Goal: Task Accomplishment & Management: Manage account settings

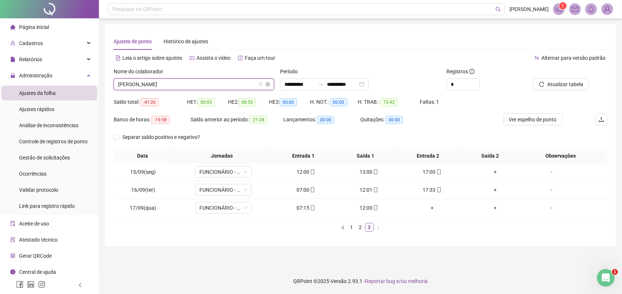
click at [210, 85] on span "TIAGO TEIXEIRA SANTOS" at bounding box center [194, 84] width 152 height 11
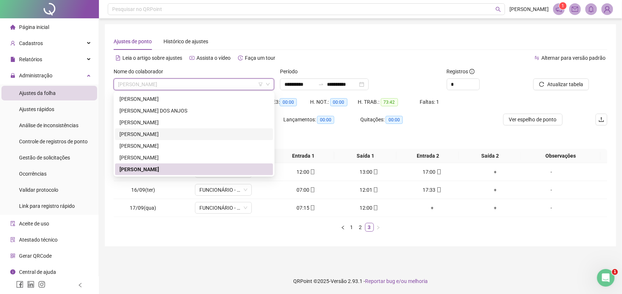
click at [606, 10] on img at bounding box center [607, 9] width 11 height 11
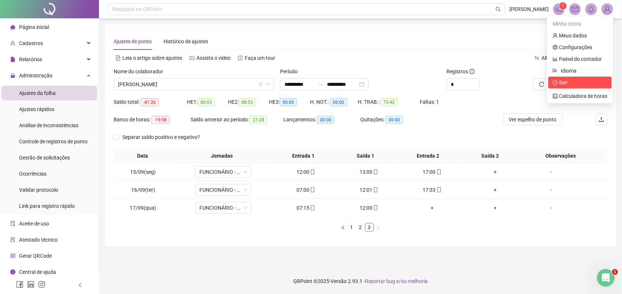
click at [565, 83] on span "Sair" at bounding box center [563, 83] width 9 height 6
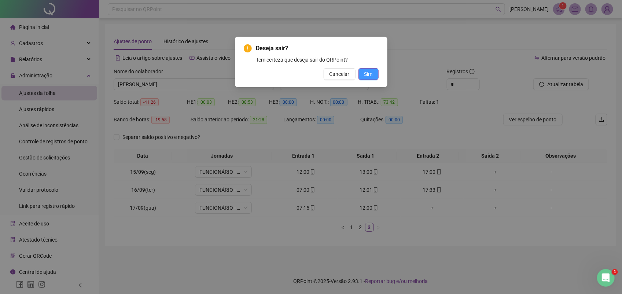
click at [368, 77] on span "Sim" at bounding box center [369, 74] width 8 height 8
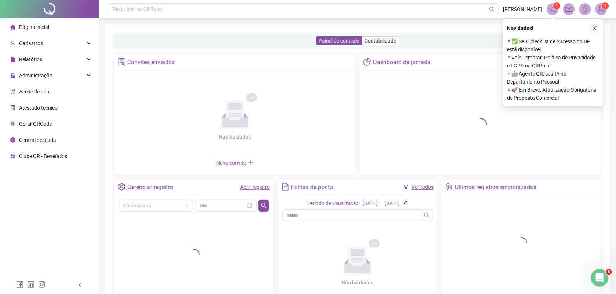
click at [592, 28] on icon "close" at bounding box center [594, 28] width 5 height 5
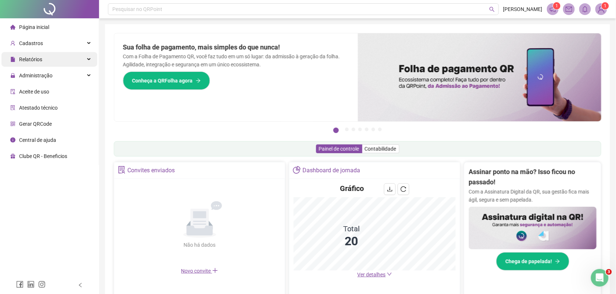
click at [39, 61] on span "Relatórios" at bounding box center [30, 59] width 23 height 6
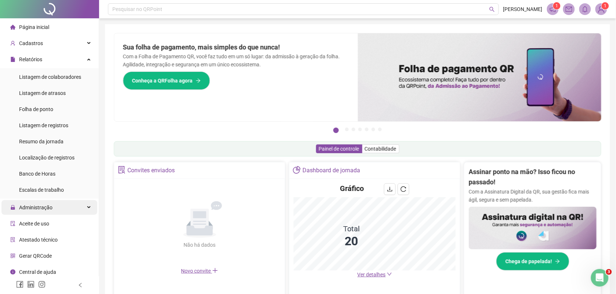
click at [53, 207] on div "Administração" at bounding box center [49, 207] width 96 height 15
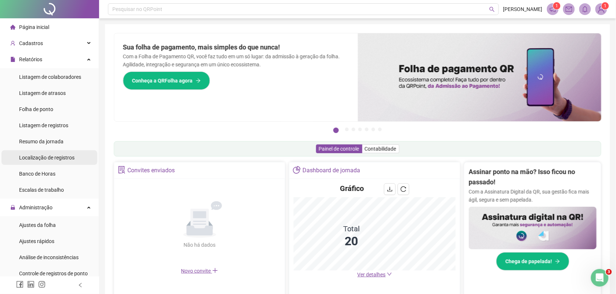
scroll to position [92, 0]
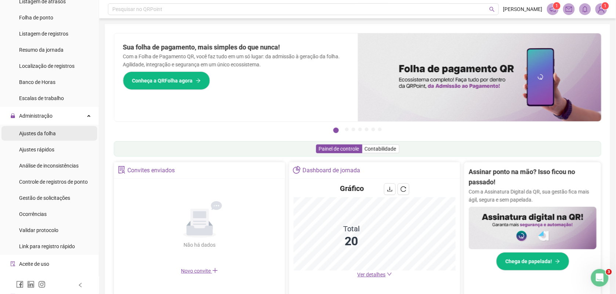
click at [47, 131] on span "Ajustes da folha" at bounding box center [37, 134] width 37 height 6
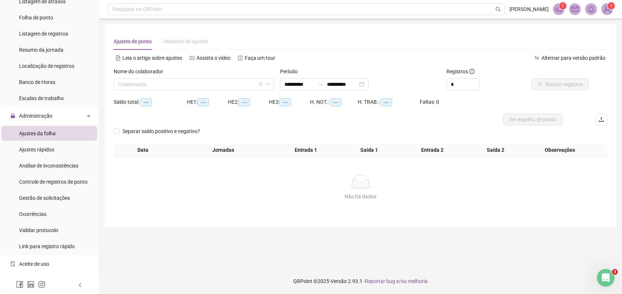
click at [191, 76] on div "Nome do colaborador" at bounding box center [194, 72] width 161 height 11
click at [191, 83] on input "search" at bounding box center [190, 84] width 145 height 11
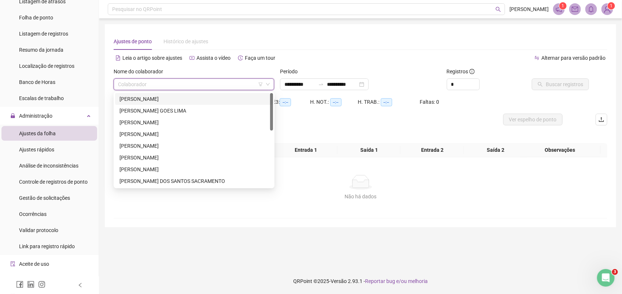
click at [160, 98] on div "[PERSON_NAME]" at bounding box center [194, 99] width 149 height 8
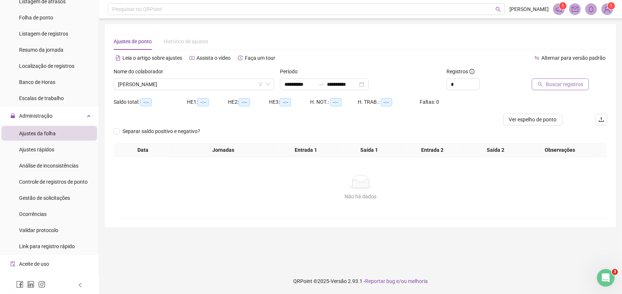
click at [563, 83] on span "Buscar registros" at bounding box center [564, 84] width 37 height 8
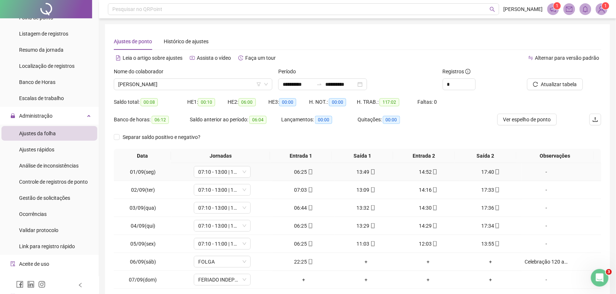
scroll to position [56, 0]
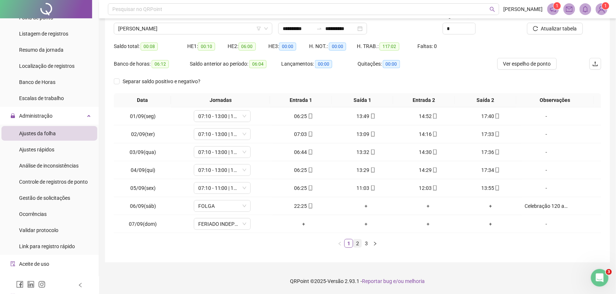
click at [357, 243] on link "2" at bounding box center [357, 244] width 8 height 8
click at [365, 241] on link "3" at bounding box center [366, 244] width 8 height 8
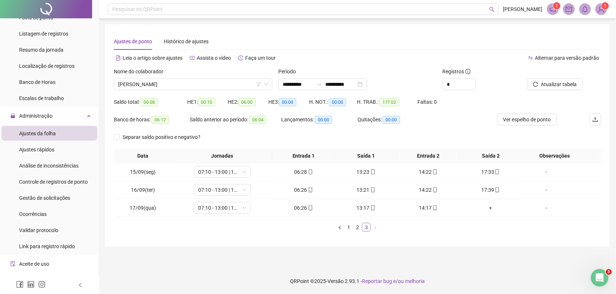
scroll to position [0, 0]
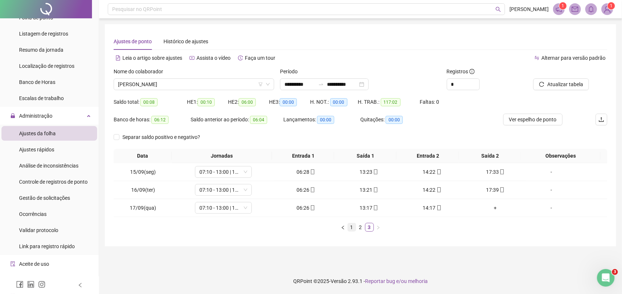
click at [351, 228] on link "1" at bounding box center [352, 227] width 8 height 8
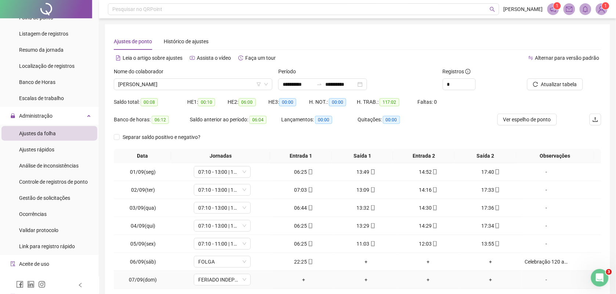
scroll to position [46, 0]
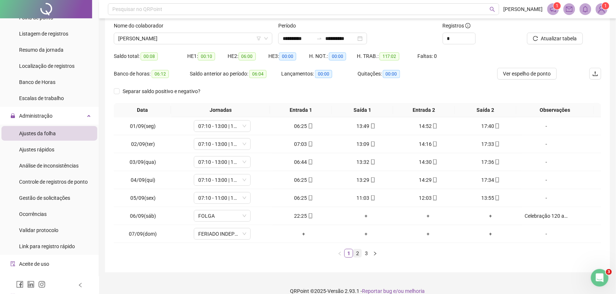
click at [356, 254] on link "2" at bounding box center [357, 253] width 8 height 8
click at [367, 254] on link "3" at bounding box center [366, 253] width 8 height 8
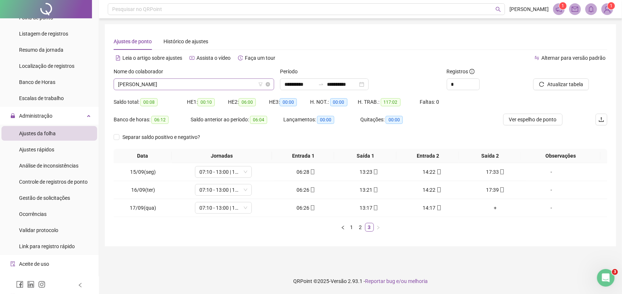
click at [183, 85] on span "[PERSON_NAME]" at bounding box center [194, 84] width 152 height 11
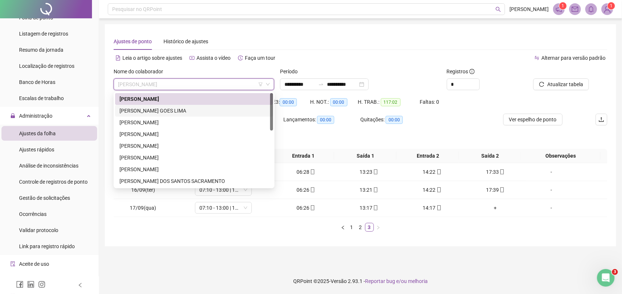
drag, startPoint x: 160, startPoint y: 109, endPoint x: 170, endPoint y: 107, distance: 10.5
click at [160, 109] on div "[PERSON_NAME] GOES LIMA" at bounding box center [194, 111] width 149 height 8
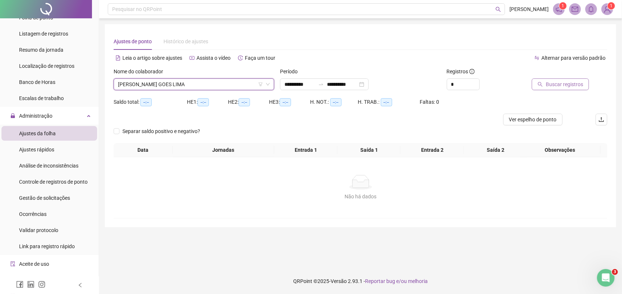
click at [552, 85] on span "Buscar registros" at bounding box center [564, 84] width 37 height 8
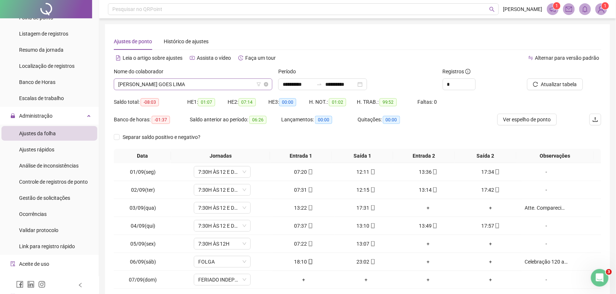
click at [174, 84] on span "[PERSON_NAME] GOES LIMA" at bounding box center [193, 84] width 150 height 11
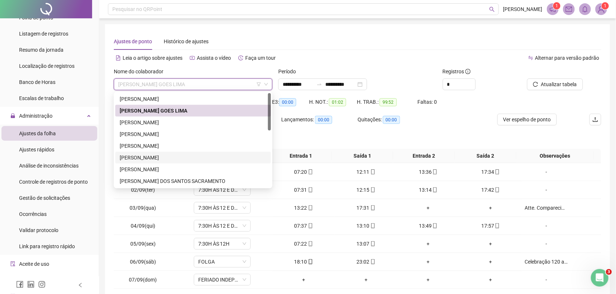
click at [149, 157] on div "[PERSON_NAME]" at bounding box center [193, 158] width 147 height 8
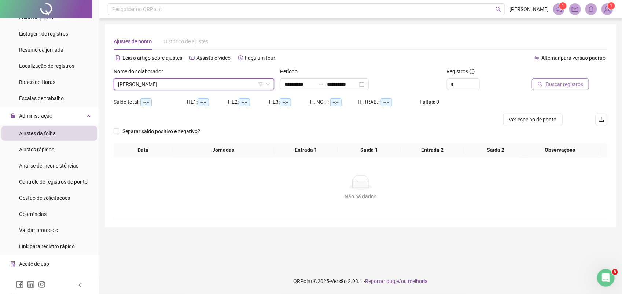
click at [558, 85] on span "Buscar registros" at bounding box center [564, 84] width 37 height 8
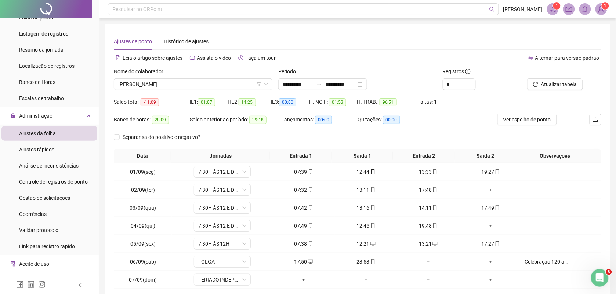
scroll to position [46, 0]
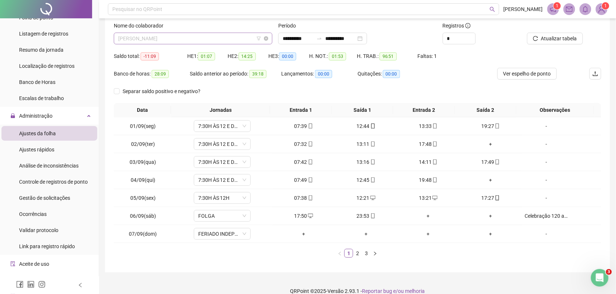
click at [173, 39] on span "[PERSON_NAME]" at bounding box center [193, 38] width 150 height 11
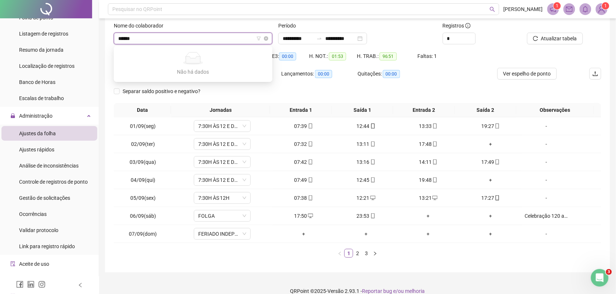
type input "*******"
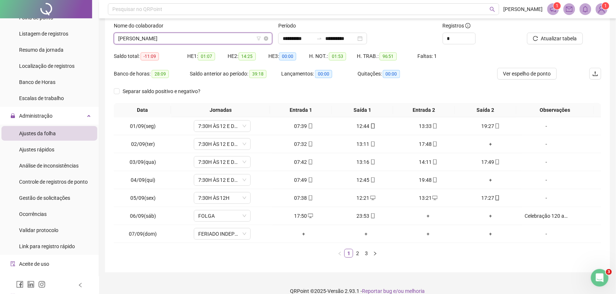
click at [140, 40] on span "[PERSON_NAME]" at bounding box center [193, 38] width 150 height 11
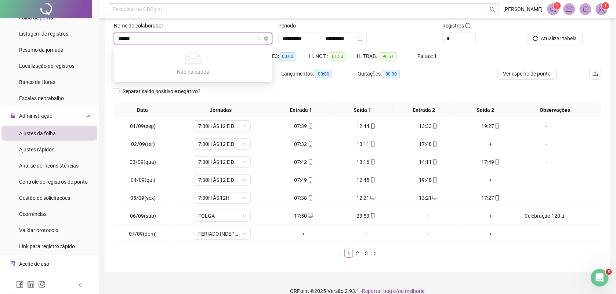
type input "*******"
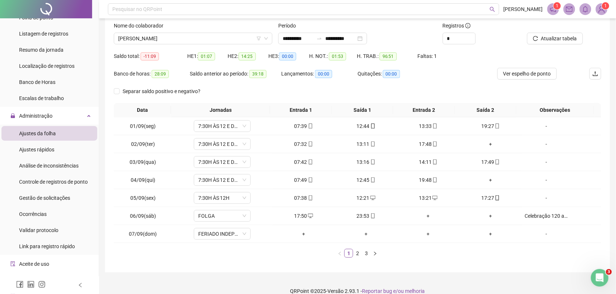
scroll to position [0, 0]
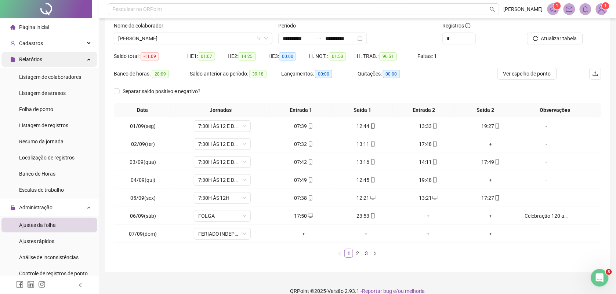
click at [47, 59] on div "Relatórios" at bounding box center [49, 59] width 96 height 15
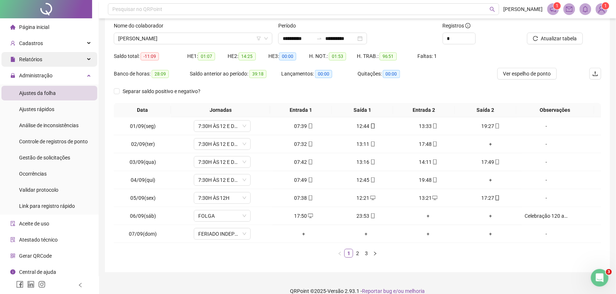
click at [47, 59] on div "Relatórios" at bounding box center [49, 59] width 96 height 15
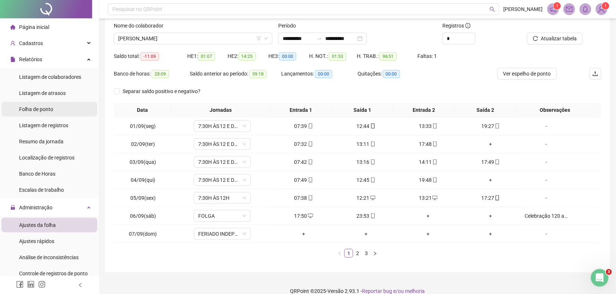
click at [43, 110] on span "Folha de ponto" at bounding box center [36, 109] width 34 height 6
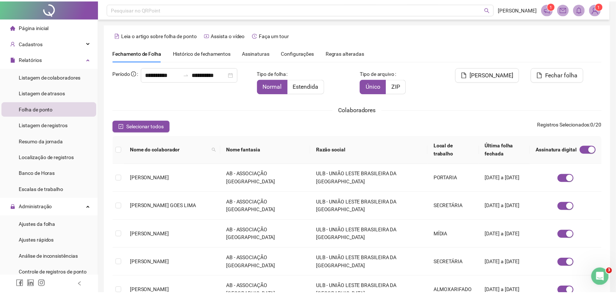
scroll to position [3, 0]
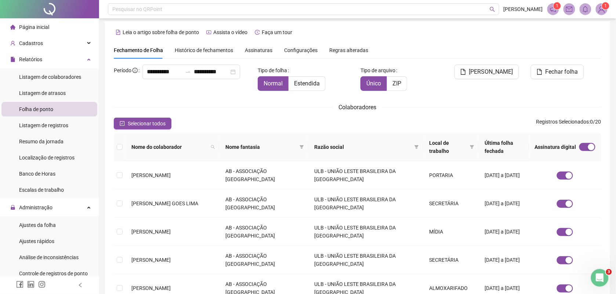
click at [253, 48] on span "Assinaturas" at bounding box center [259, 50] width 28 height 5
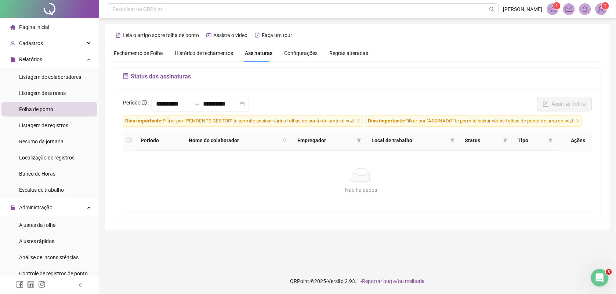
scroll to position [0, 0]
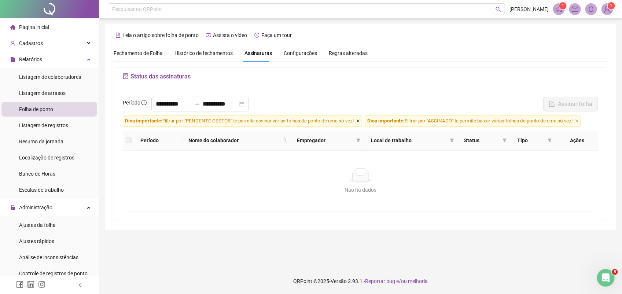
click at [358, 121] on icon "close" at bounding box center [359, 121] width 4 height 4
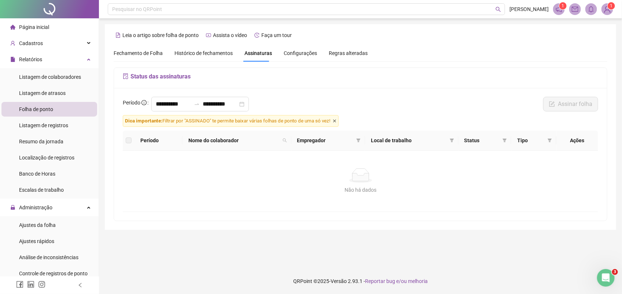
click at [337, 121] on icon "close" at bounding box center [335, 121] width 4 height 4
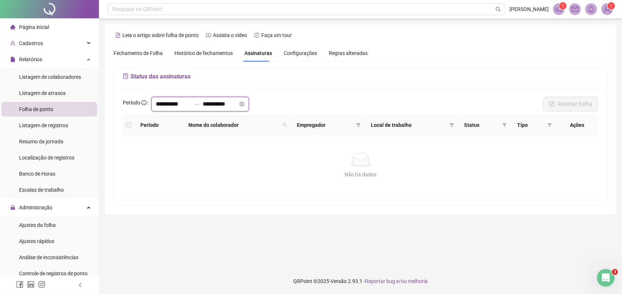
click at [187, 103] on input "**********" at bounding box center [173, 104] width 35 height 9
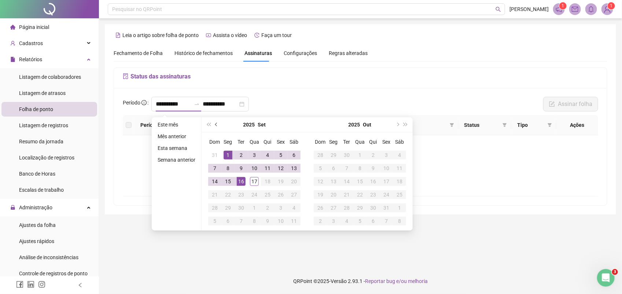
click at [215, 124] on span "prev-year" at bounding box center [217, 125] width 4 height 4
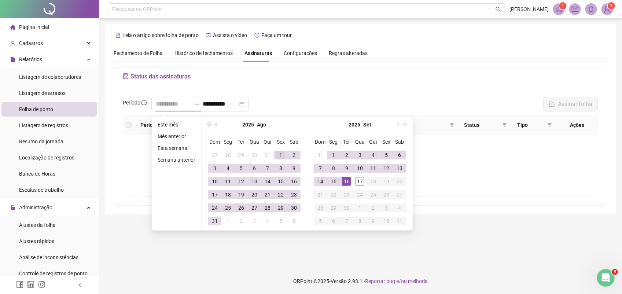
type input "**********"
click at [279, 155] on div "1" at bounding box center [281, 155] width 9 height 9
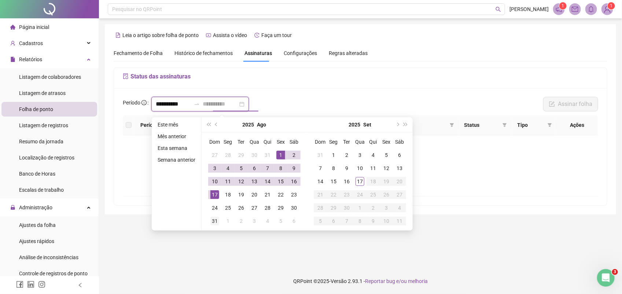
type input "**********"
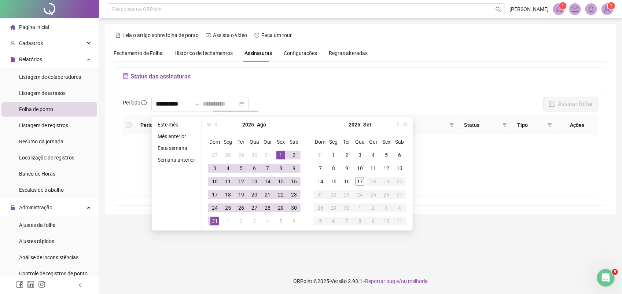
click at [213, 218] on div "31" at bounding box center [215, 221] width 9 height 9
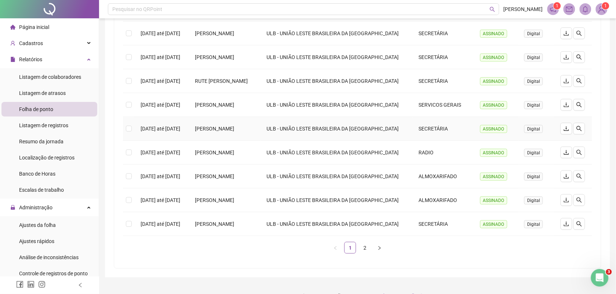
scroll to position [153, 0]
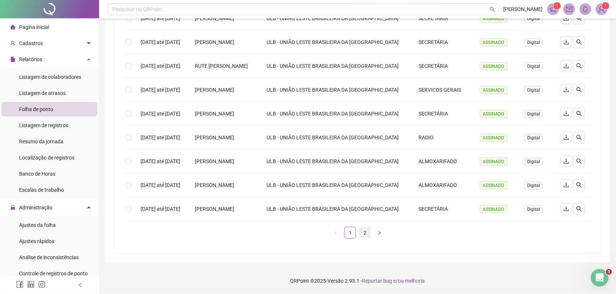
click at [367, 234] on link "2" at bounding box center [364, 232] width 11 height 11
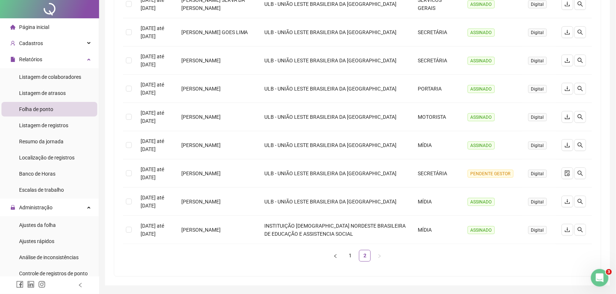
scroll to position [0, 0]
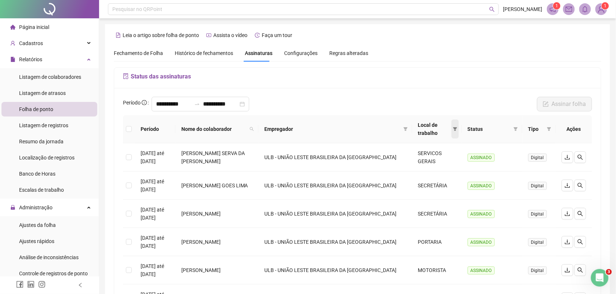
click at [454, 129] on icon "filter" at bounding box center [455, 129] width 4 height 4
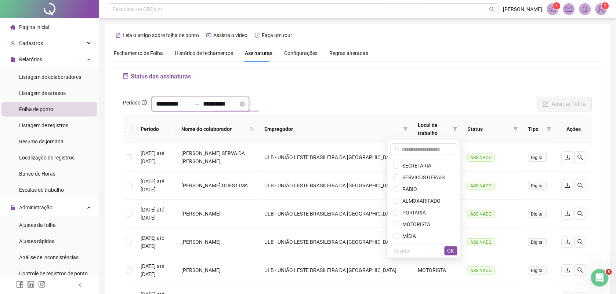
click at [191, 103] on input "**********" at bounding box center [173, 104] width 35 height 9
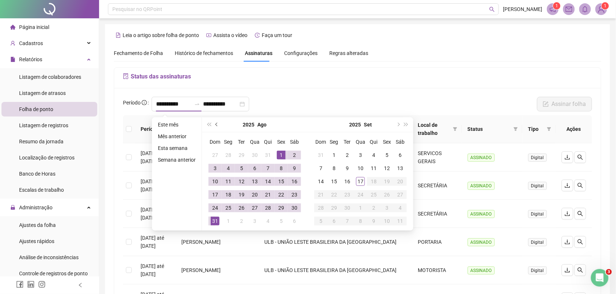
click at [215, 121] on button "prev-year" at bounding box center [217, 124] width 8 height 15
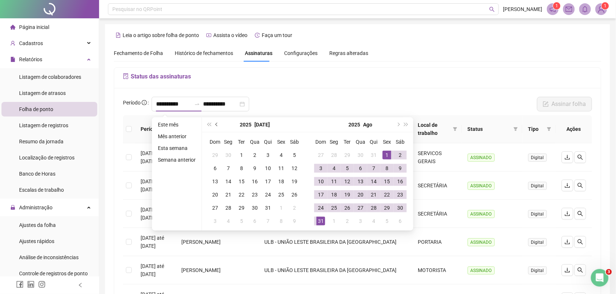
click at [215, 124] on span "prev-year" at bounding box center [217, 125] width 4 height 4
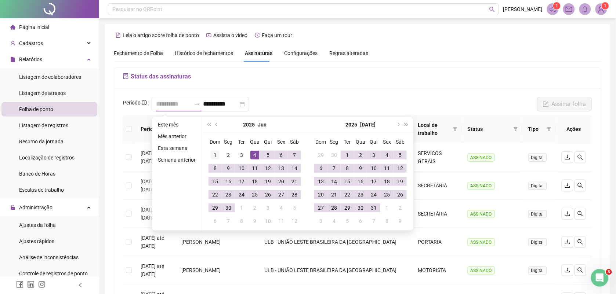
type input "**********"
click at [211, 153] on div "1" at bounding box center [215, 155] width 9 height 9
type input "**********"
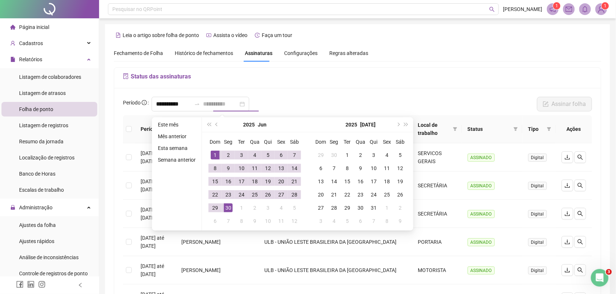
click at [228, 206] on div "30" at bounding box center [228, 208] width 9 height 9
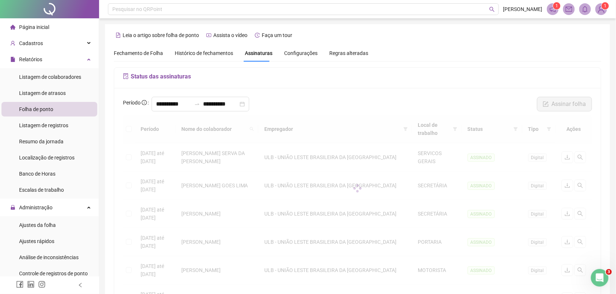
click at [602, 10] on img at bounding box center [600, 9] width 11 height 11
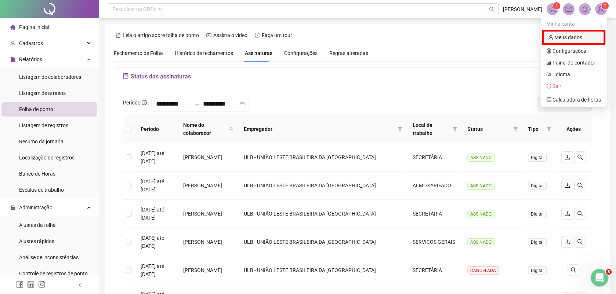
click at [566, 37] on link "Meus dados" at bounding box center [565, 37] width 34 height 6
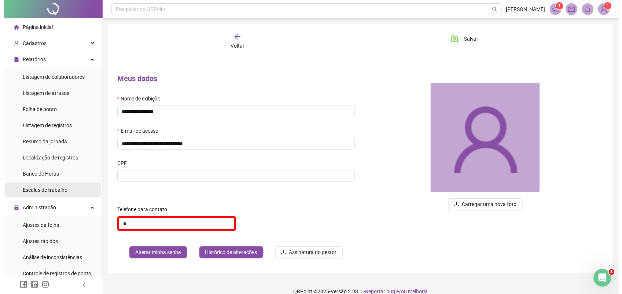
scroll to position [92, 0]
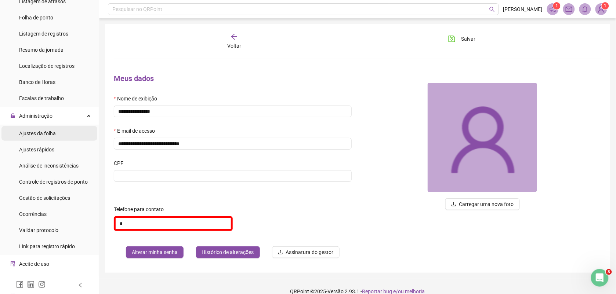
click at [41, 131] on span "Ajustes da folha" at bounding box center [37, 134] width 37 height 6
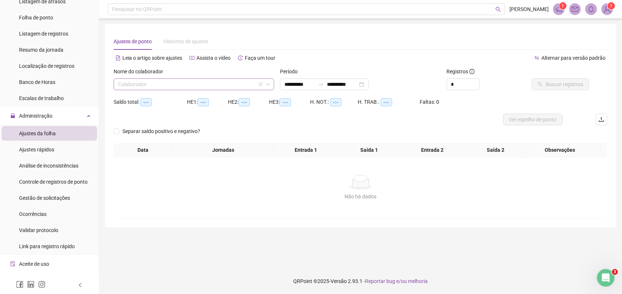
click at [168, 87] on input "search" at bounding box center [190, 84] width 145 height 11
type input "**"
click at [131, 85] on input "search" at bounding box center [190, 84] width 145 height 11
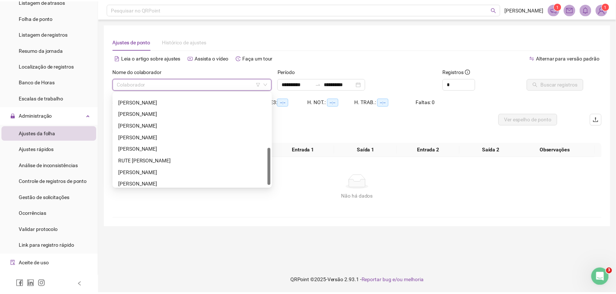
scroll to position [140, 0]
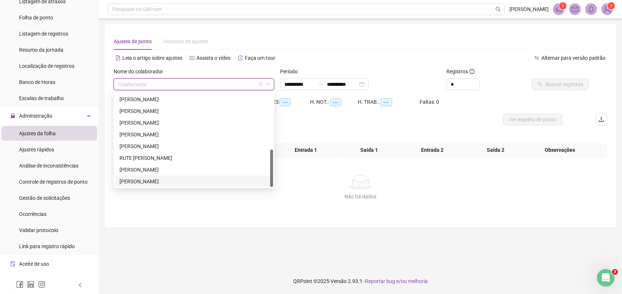
click at [145, 184] on div "[PERSON_NAME]" at bounding box center [194, 182] width 149 height 8
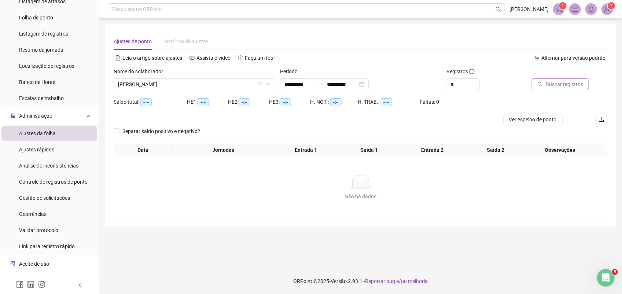
click at [543, 85] on icon "search" at bounding box center [540, 84] width 5 height 5
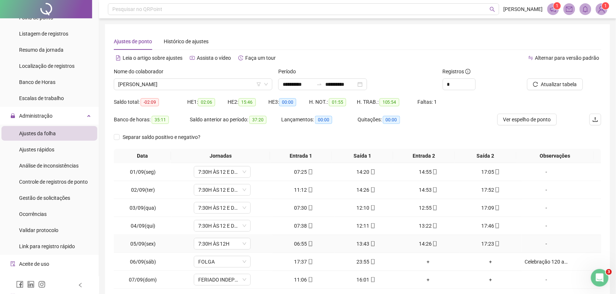
scroll to position [56, 0]
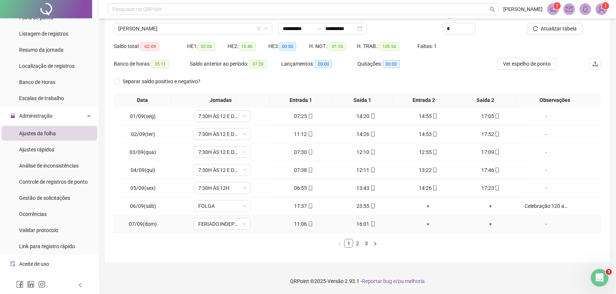
click at [538, 224] on div "-" at bounding box center [546, 224] width 43 height 8
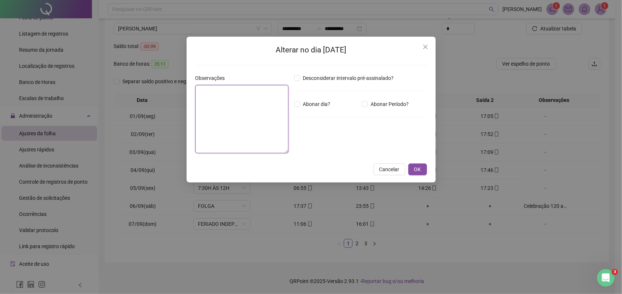
paste textarea "**********"
type textarea "**********"
click at [415, 172] on span "OK" at bounding box center [417, 169] width 7 height 8
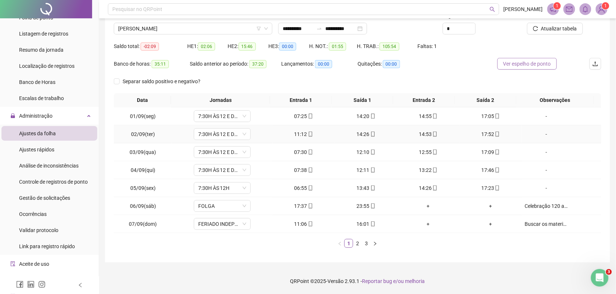
scroll to position [0, 0]
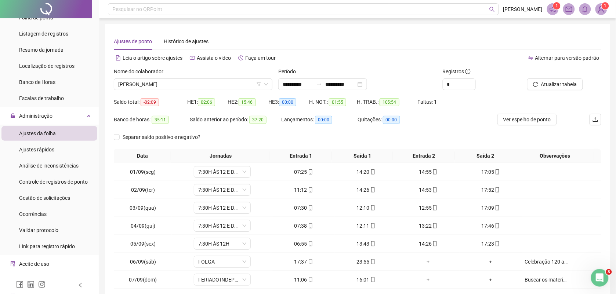
click at [559, 74] on div at bounding box center [554, 72] width 58 height 11
click at [560, 84] on span "Atualizar tabela" at bounding box center [559, 84] width 36 height 8
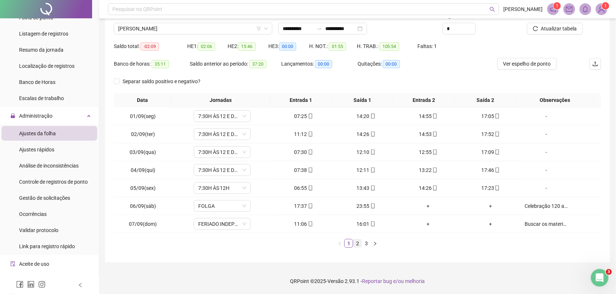
click at [356, 242] on link "2" at bounding box center [357, 244] width 8 height 8
click at [364, 242] on link "3" at bounding box center [366, 244] width 8 height 8
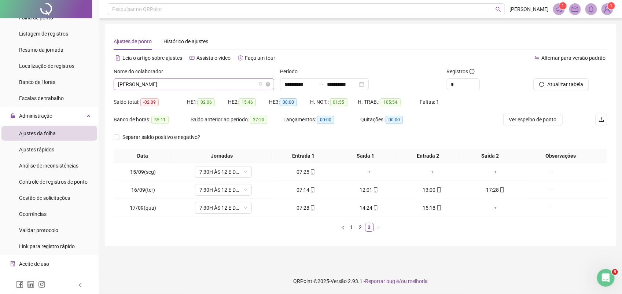
click at [207, 85] on span "[PERSON_NAME]" at bounding box center [194, 84] width 152 height 11
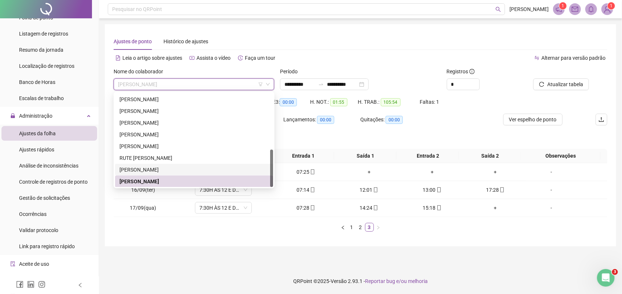
click at [173, 166] on div "[PERSON_NAME]" at bounding box center [194, 170] width 149 height 8
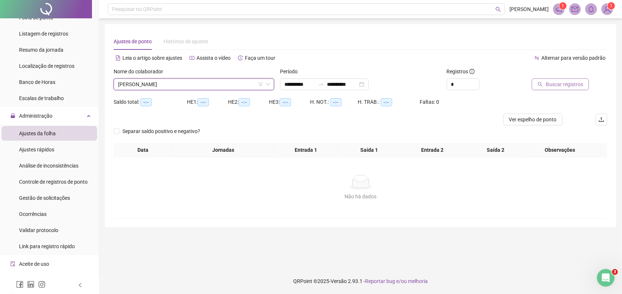
click at [554, 85] on span "Buscar registros" at bounding box center [564, 84] width 37 height 8
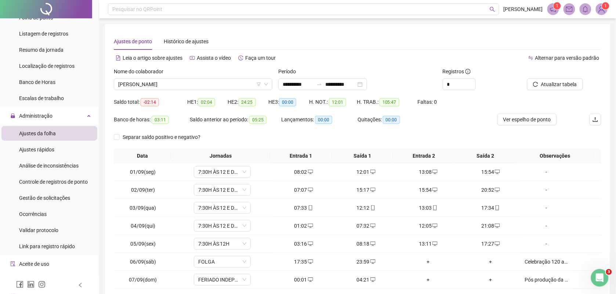
scroll to position [46, 0]
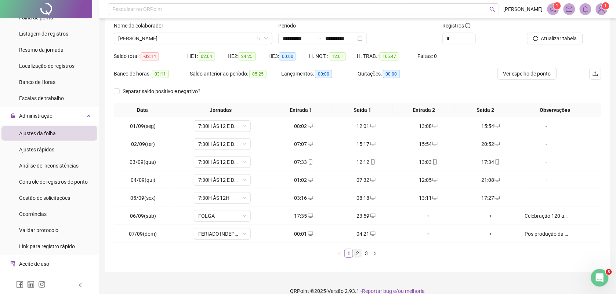
click at [357, 253] on link "2" at bounding box center [357, 253] width 8 height 8
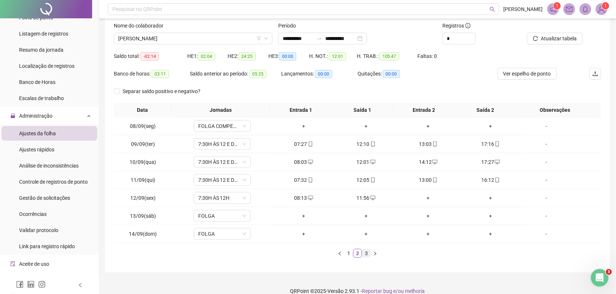
click at [367, 255] on link "3" at bounding box center [366, 253] width 8 height 8
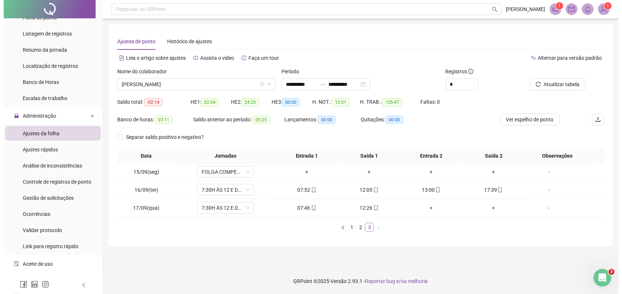
scroll to position [0, 0]
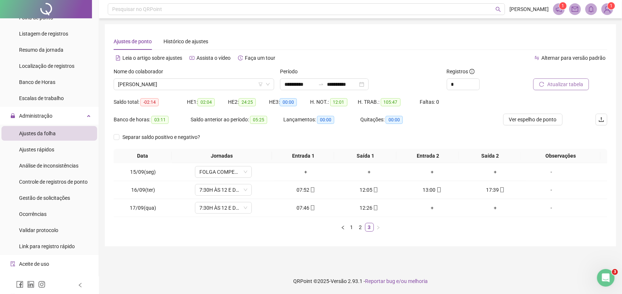
click at [571, 85] on span "Atualizar tabela" at bounding box center [566, 84] width 36 height 8
click at [216, 84] on span "[PERSON_NAME]" at bounding box center [194, 84] width 152 height 11
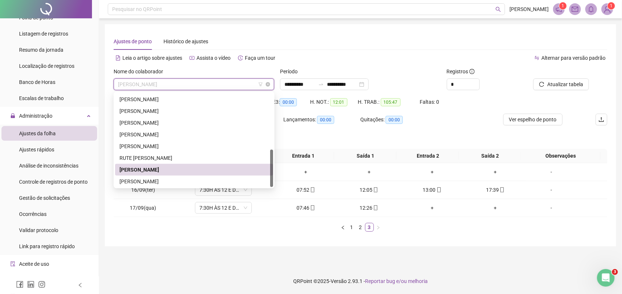
click at [216, 84] on span "[PERSON_NAME]" at bounding box center [194, 84] width 152 height 11
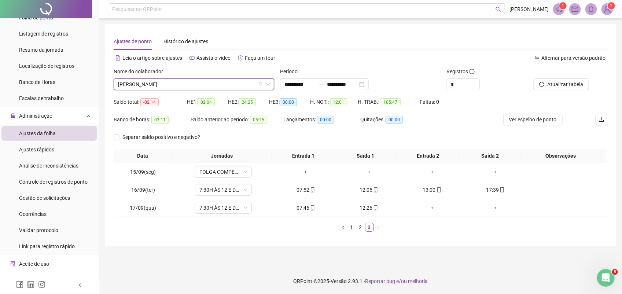
click at [608, 12] on img at bounding box center [607, 9] width 11 height 11
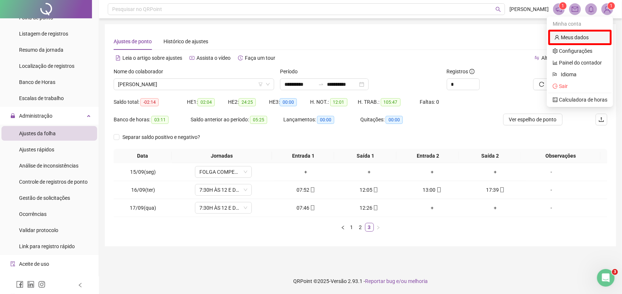
click at [575, 37] on link "Meus dados" at bounding box center [572, 37] width 34 height 6
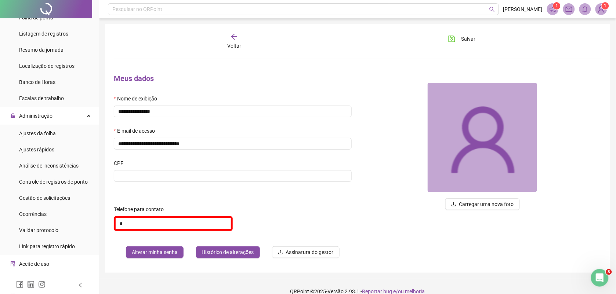
click at [600, 7] on img at bounding box center [600, 9] width 11 height 11
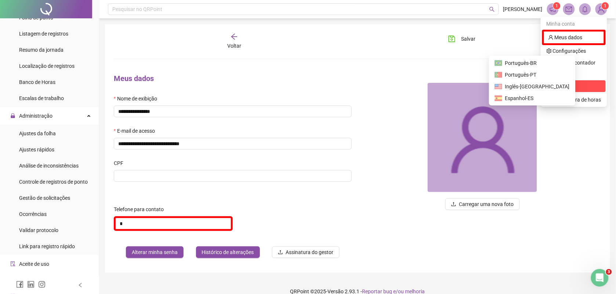
click at [551, 87] on icon "logout" at bounding box center [548, 86] width 5 height 5
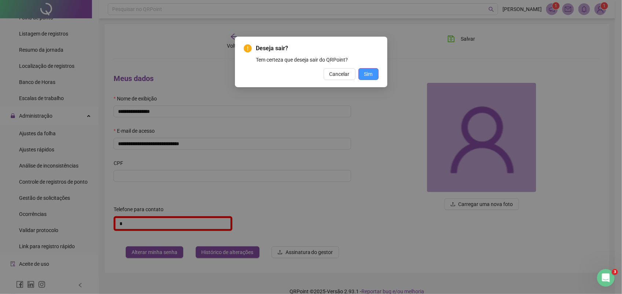
click at [365, 74] on span "Sim" at bounding box center [369, 74] width 8 height 8
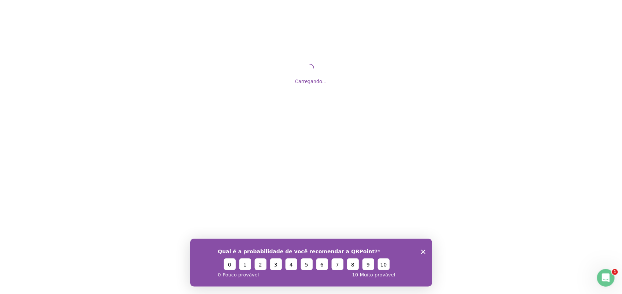
click at [424, 250] on icon "Encerrar pesquisa" at bounding box center [423, 251] width 4 height 4
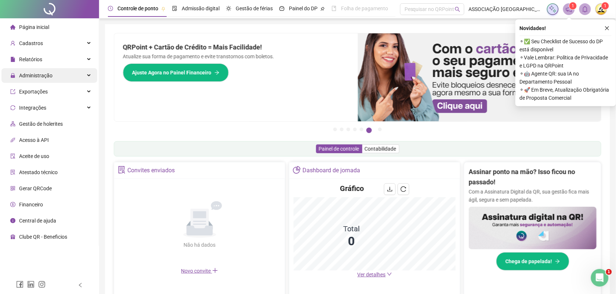
click at [38, 73] on span "Administração" at bounding box center [35, 76] width 33 height 6
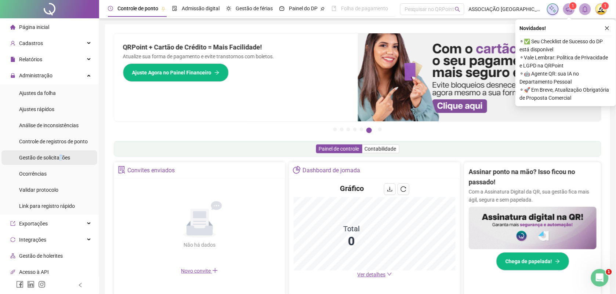
click at [61, 155] on span "Gestão de solicitações" at bounding box center [44, 158] width 51 height 6
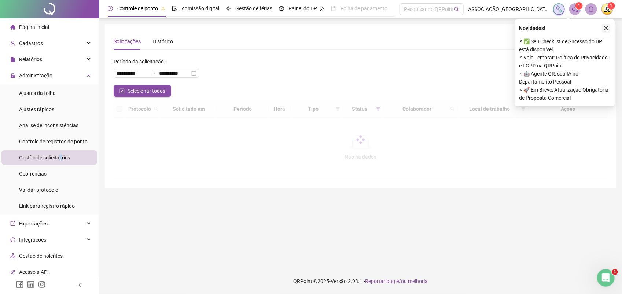
click at [607, 28] on icon "close" at bounding box center [606, 28] width 5 height 5
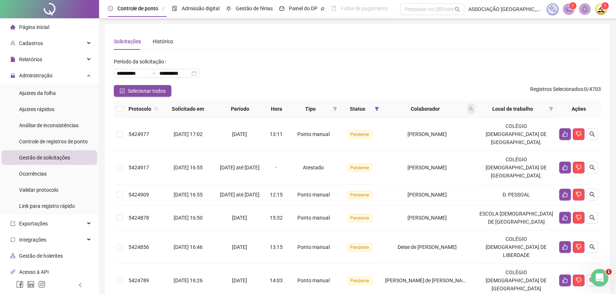
click at [473, 108] on icon "search" at bounding box center [471, 109] width 4 height 4
click at [562, 189] on button "button" at bounding box center [565, 195] width 12 height 12
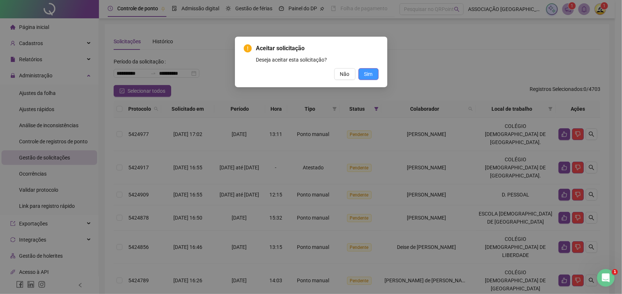
click at [369, 73] on span "Sim" at bounding box center [369, 74] width 8 height 8
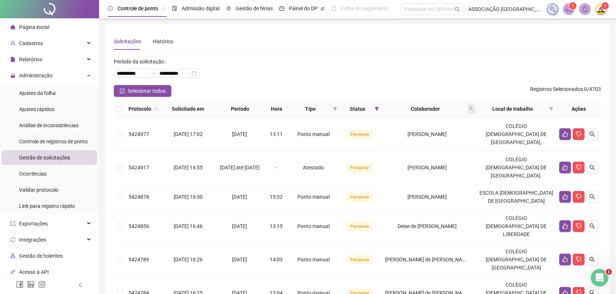
click at [473, 107] on icon "search" at bounding box center [471, 109] width 4 height 4
click at [448, 124] on input "text" at bounding box center [446, 125] width 69 height 12
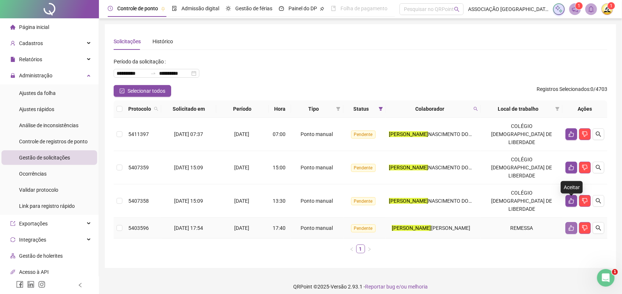
click at [569, 225] on icon "like" at bounding box center [572, 228] width 6 height 6
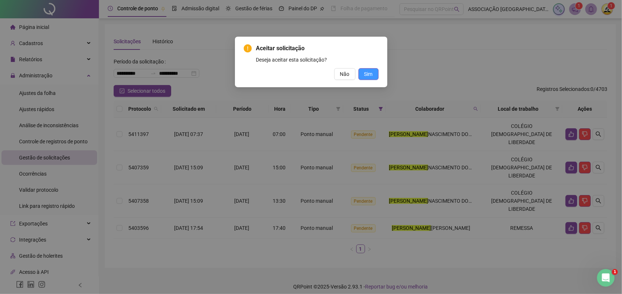
click at [368, 72] on span "Sim" at bounding box center [369, 74] width 8 height 8
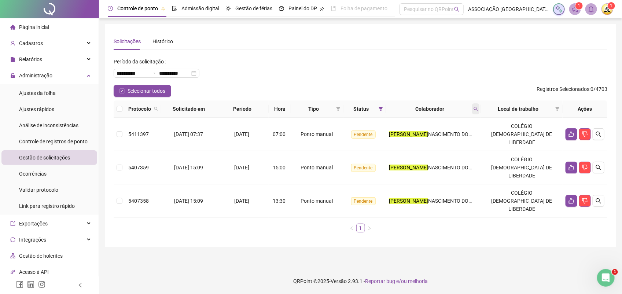
click at [478, 109] on icon "search" at bounding box center [476, 109] width 4 height 4
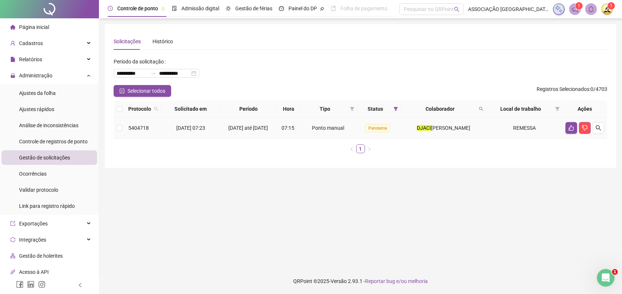
click at [445, 129] on span "PINHO DOS SANTOS" at bounding box center [451, 128] width 39 height 6
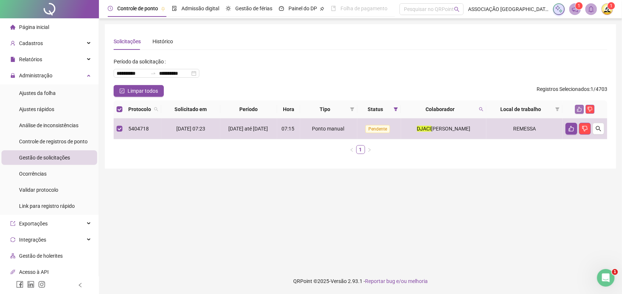
click at [577, 110] on button "button" at bounding box center [580, 109] width 9 height 9
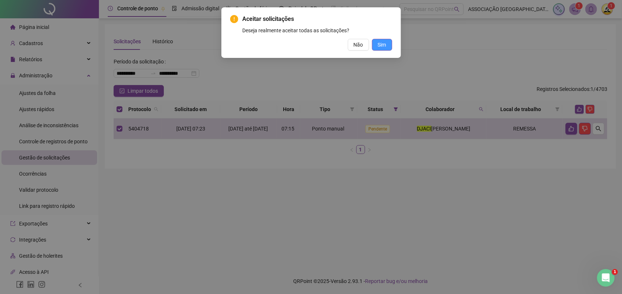
click at [383, 45] on span "Sim" at bounding box center [382, 45] width 8 height 8
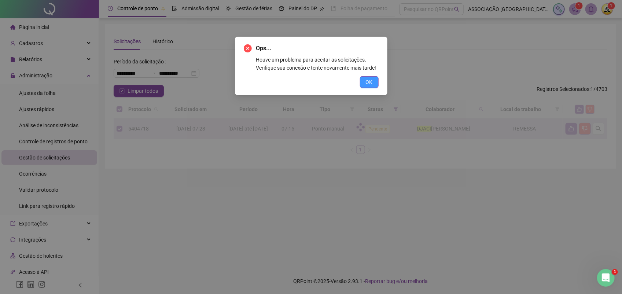
click at [369, 80] on span "OK" at bounding box center [369, 82] width 7 height 8
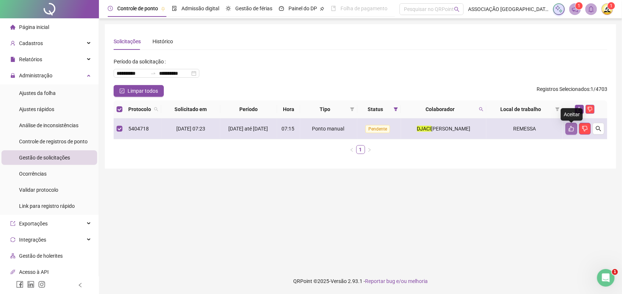
click at [571, 132] on icon "like" at bounding box center [572, 129] width 6 height 6
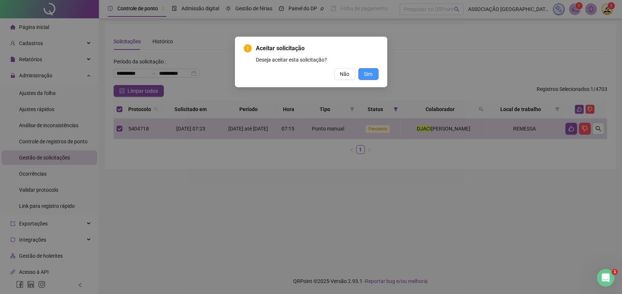
click at [369, 73] on span "Sim" at bounding box center [369, 74] width 8 height 8
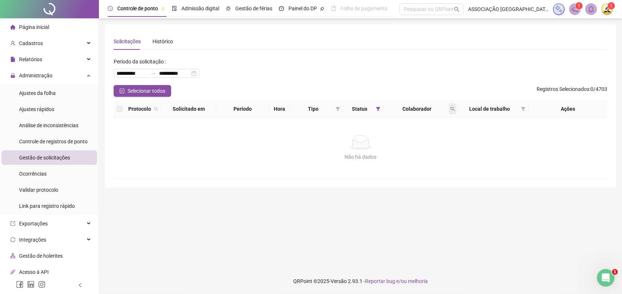
click at [451, 109] on icon "search" at bounding box center [453, 109] width 4 height 4
click at [452, 107] on icon "search" at bounding box center [453, 109] width 4 height 4
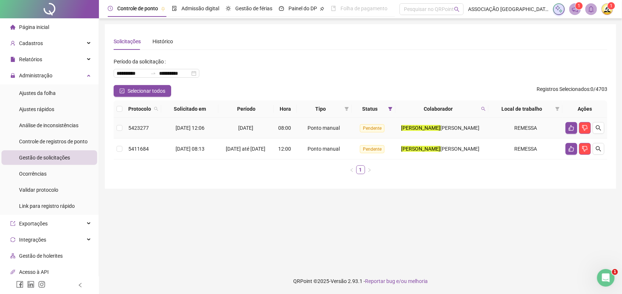
click at [420, 125] on mark "LEONARDO" at bounding box center [421, 128] width 39 height 6
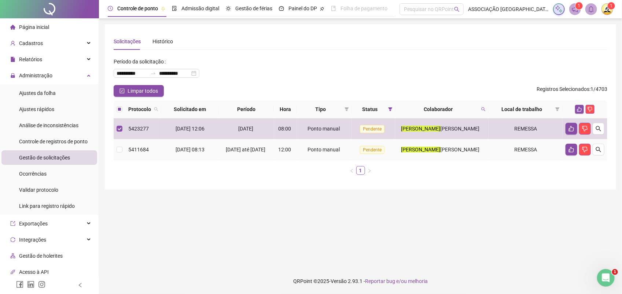
click at [427, 157] on td "LEONARDO GUILHERME SOUSA FONSECA" at bounding box center [443, 149] width 94 height 21
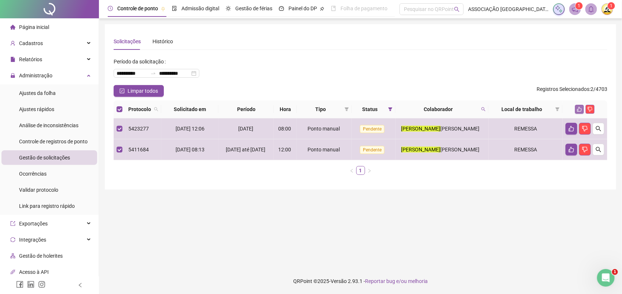
click at [581, 107] on icon "like" at bounding box center [579, 109] width 5 height 5
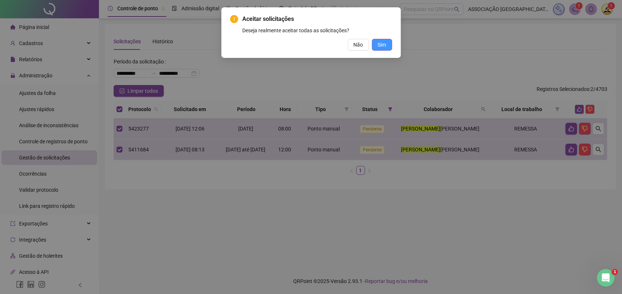
click at [382, 47] on span "Sim" at bounding box center [382, 45] width 8 height 8
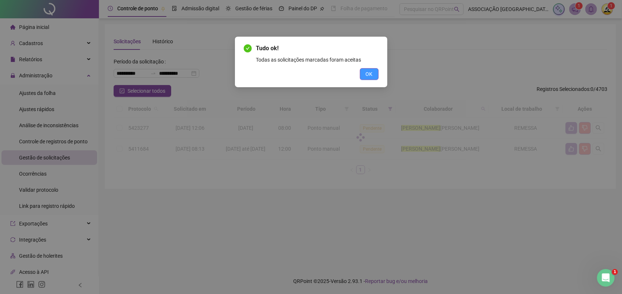
click at [368, 73] on span "OK" at bounding box center [369, 74] width 7 height 8
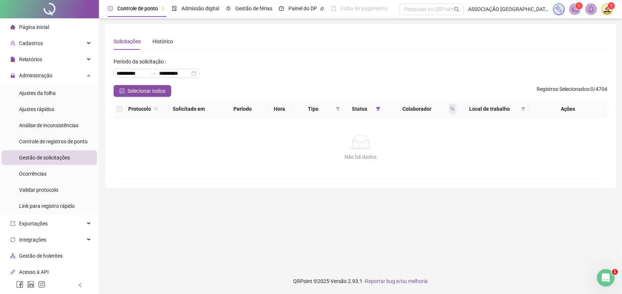
click at [452, 109] on icon "search" at bounding box center [453, 109] width 4 height 4
click at [453, 110] on icon "search" at bounding box center [453, 109] width 4 height 4
type input "*********"
